Goal: Navigation & Orientation: Find specific page/section

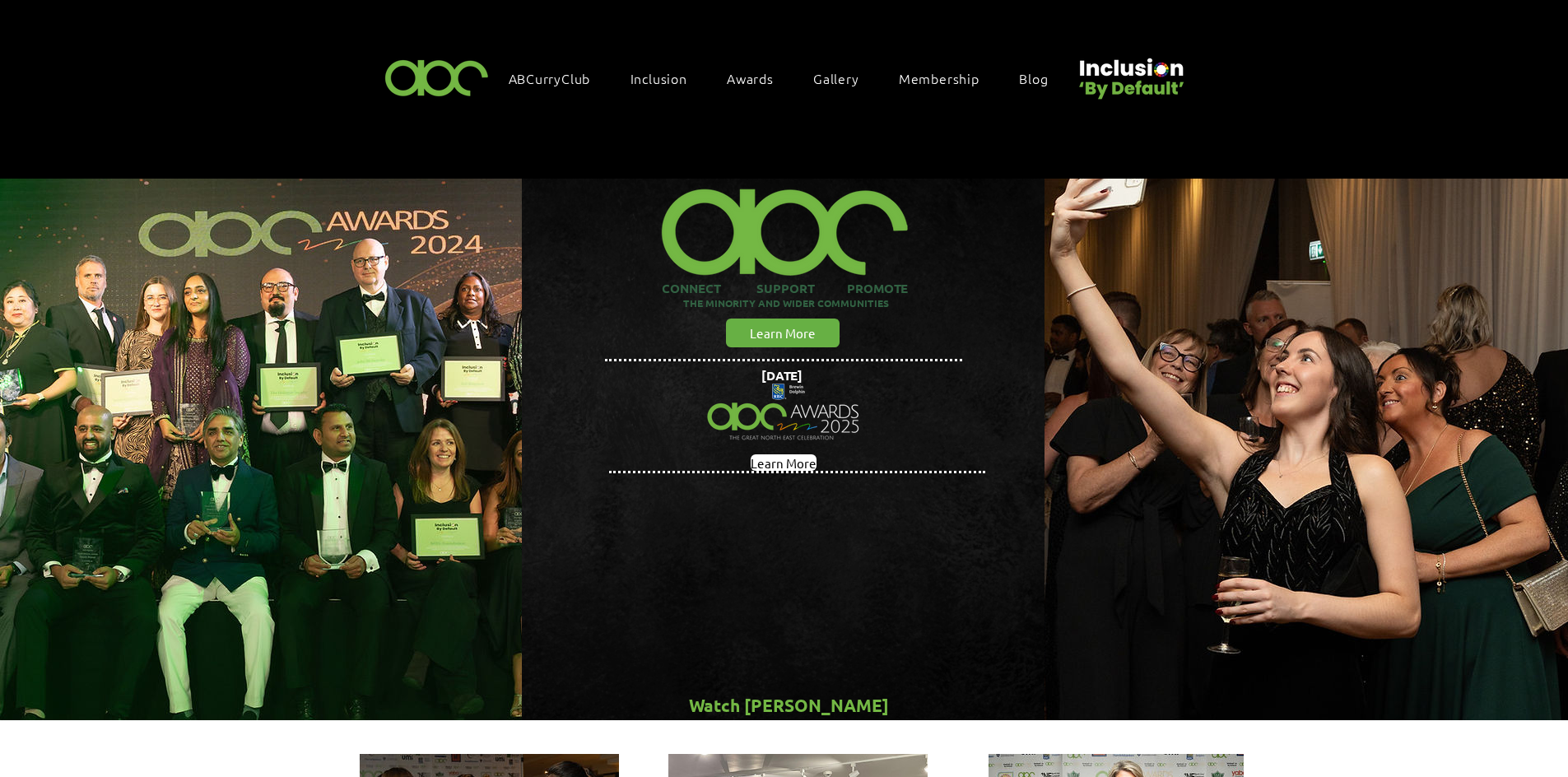
click at [844, 76] on span "Gallery" at bounding box center [836, 78] width 46 height 18
click at [844, 73] on span "Gallery" at bounding box center [836, 78] width 46 height 18
